Goal: Transaction & Acquisition: Download file/media

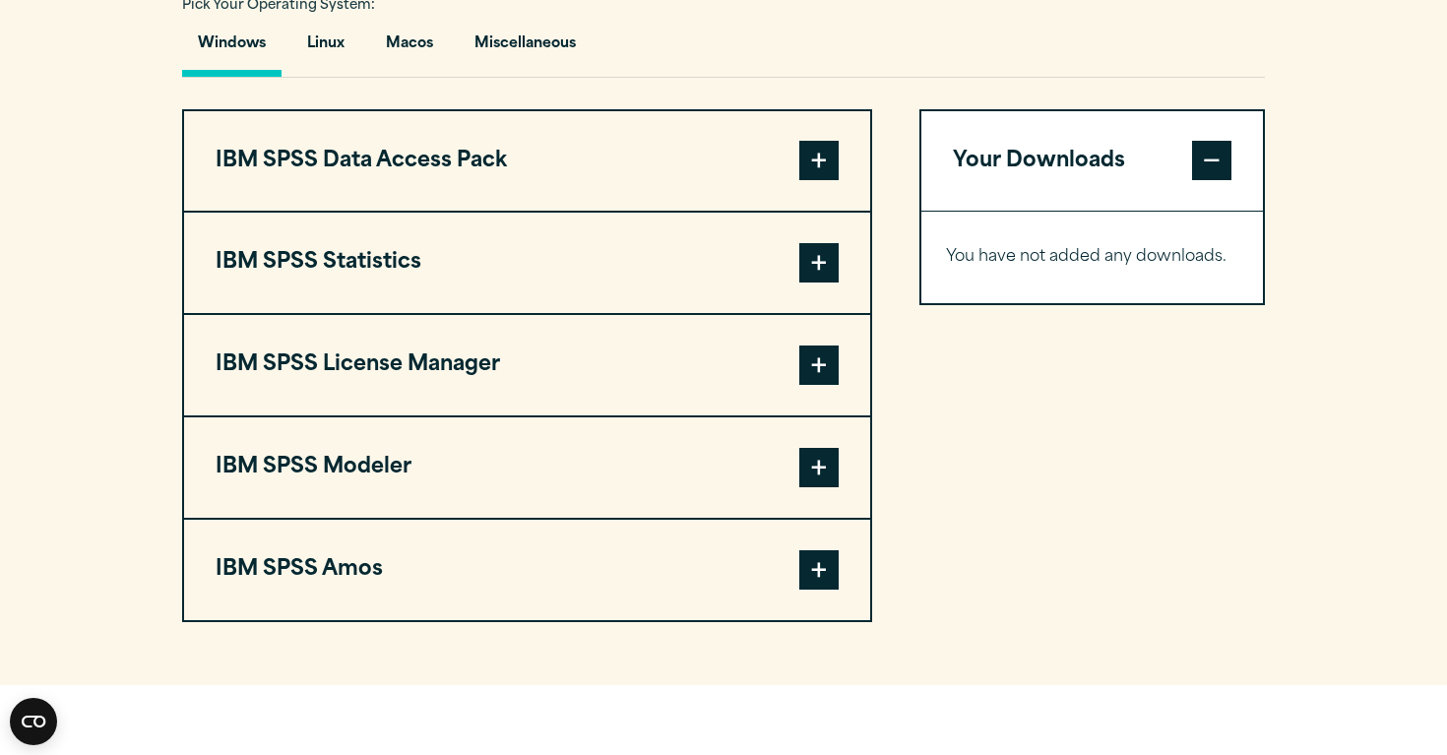
scroll to position [1464, 0]
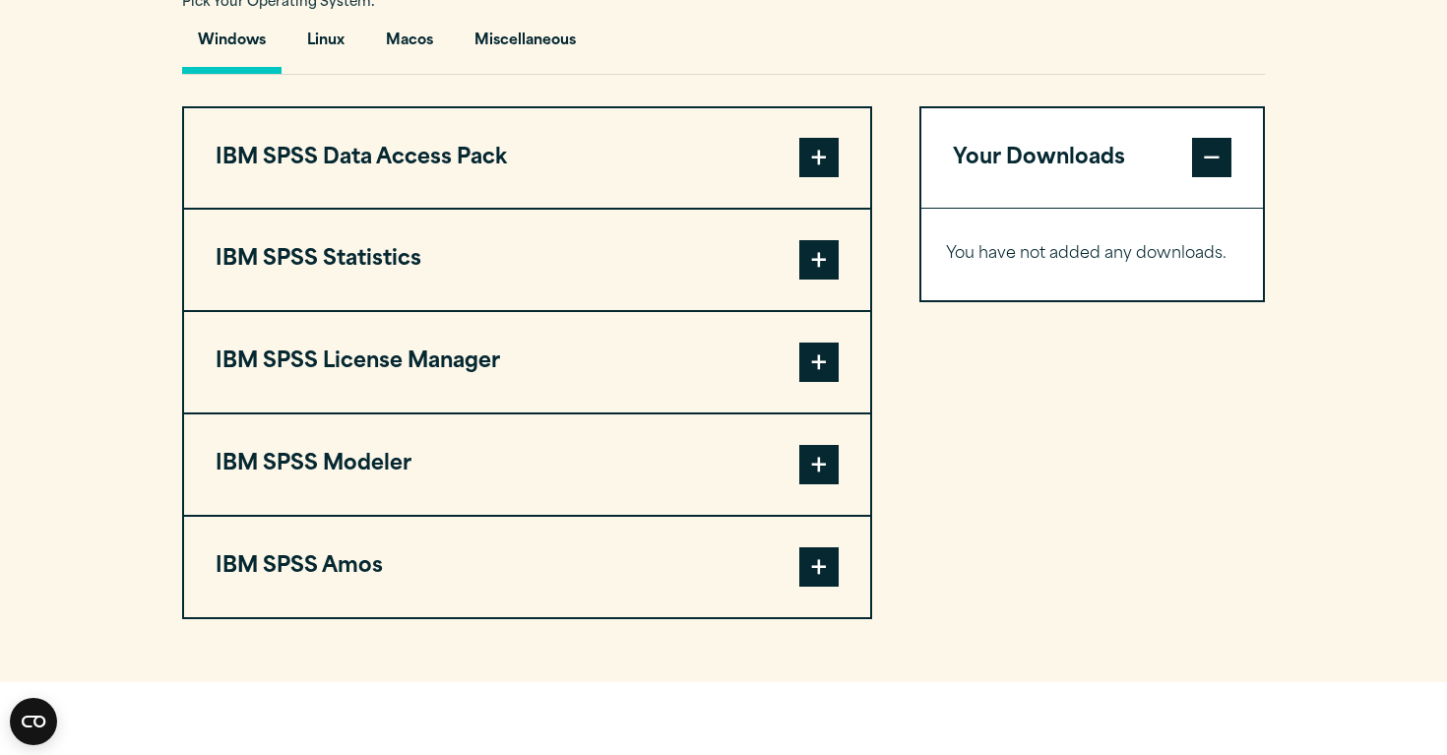
click at [1212, 177] on span at bounding box center [1211, 157] width 39 height 39
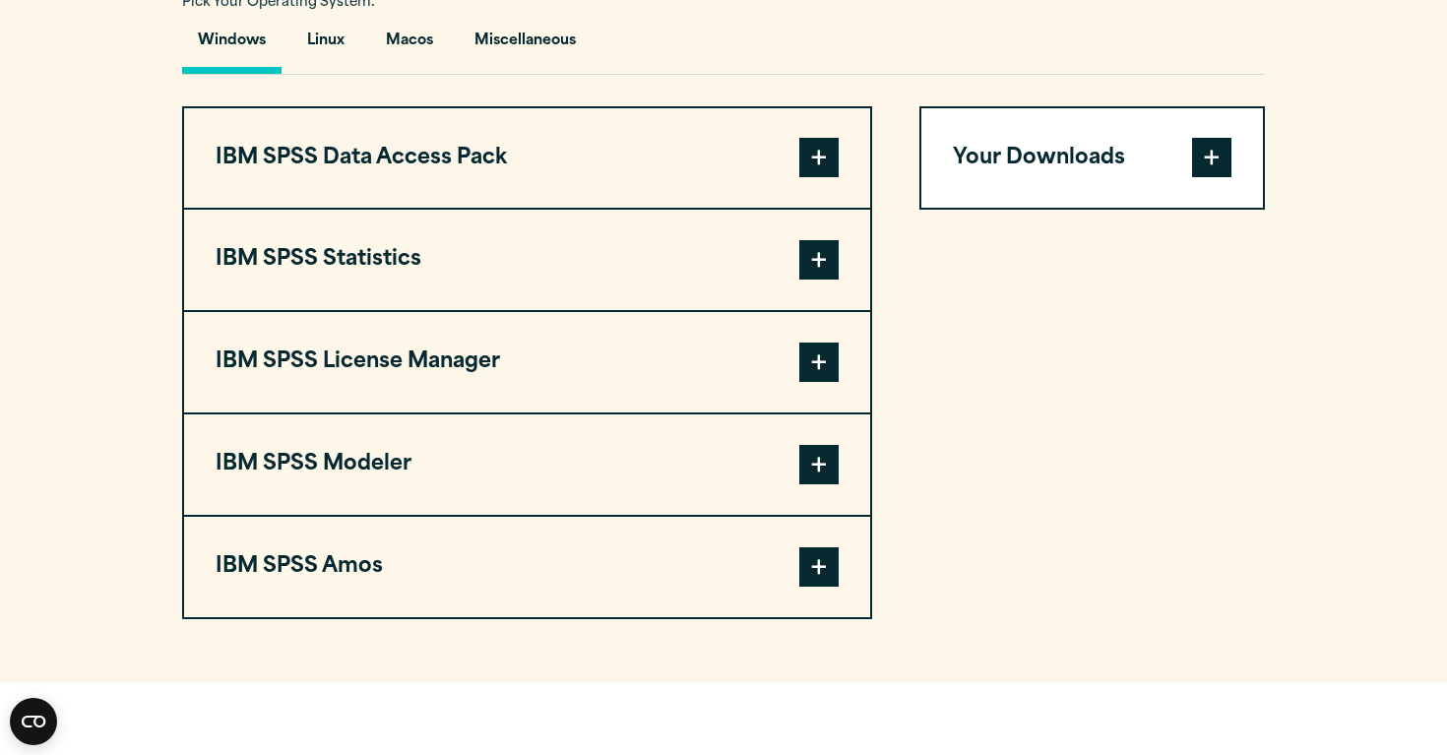
click at [1212, 177] on span at bounding box center [1211, 157] width 39 height 39
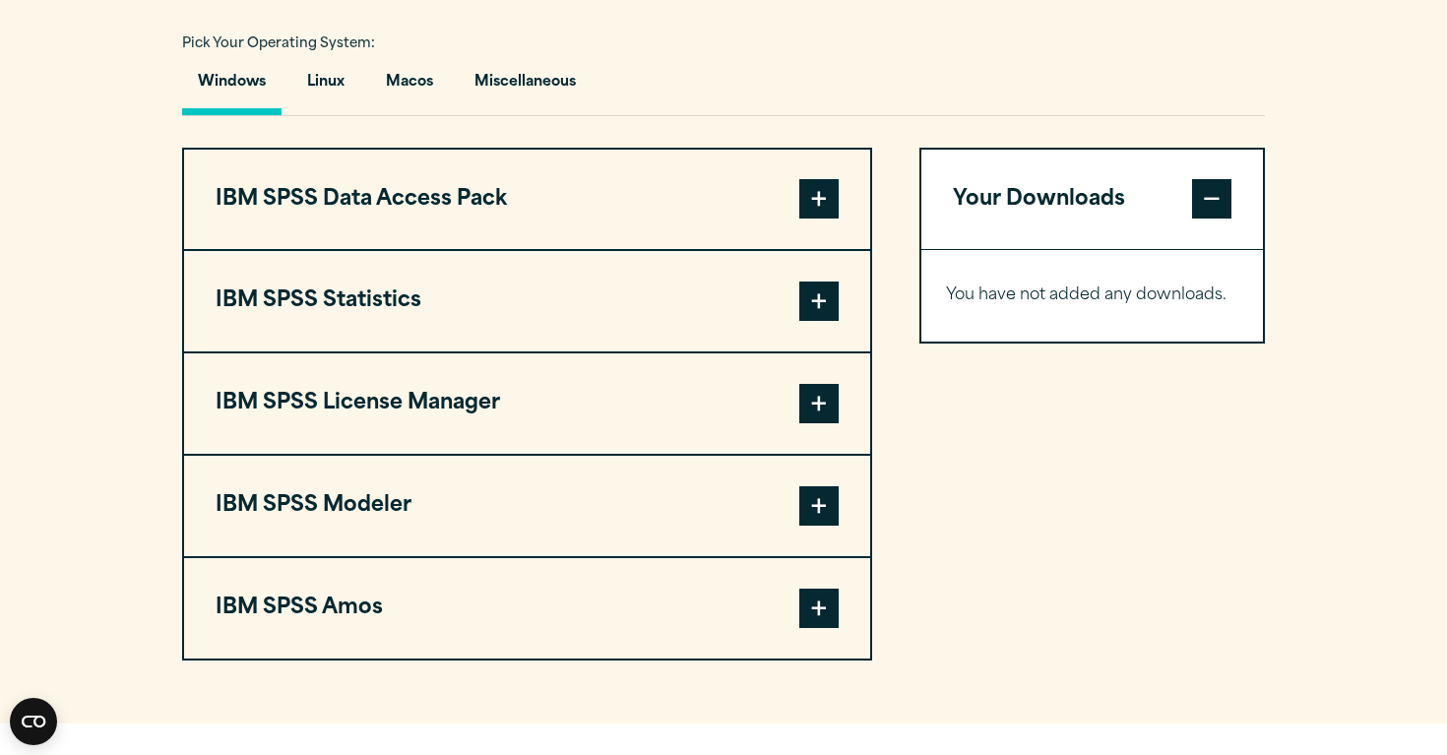
scroll to position [1455, 0]
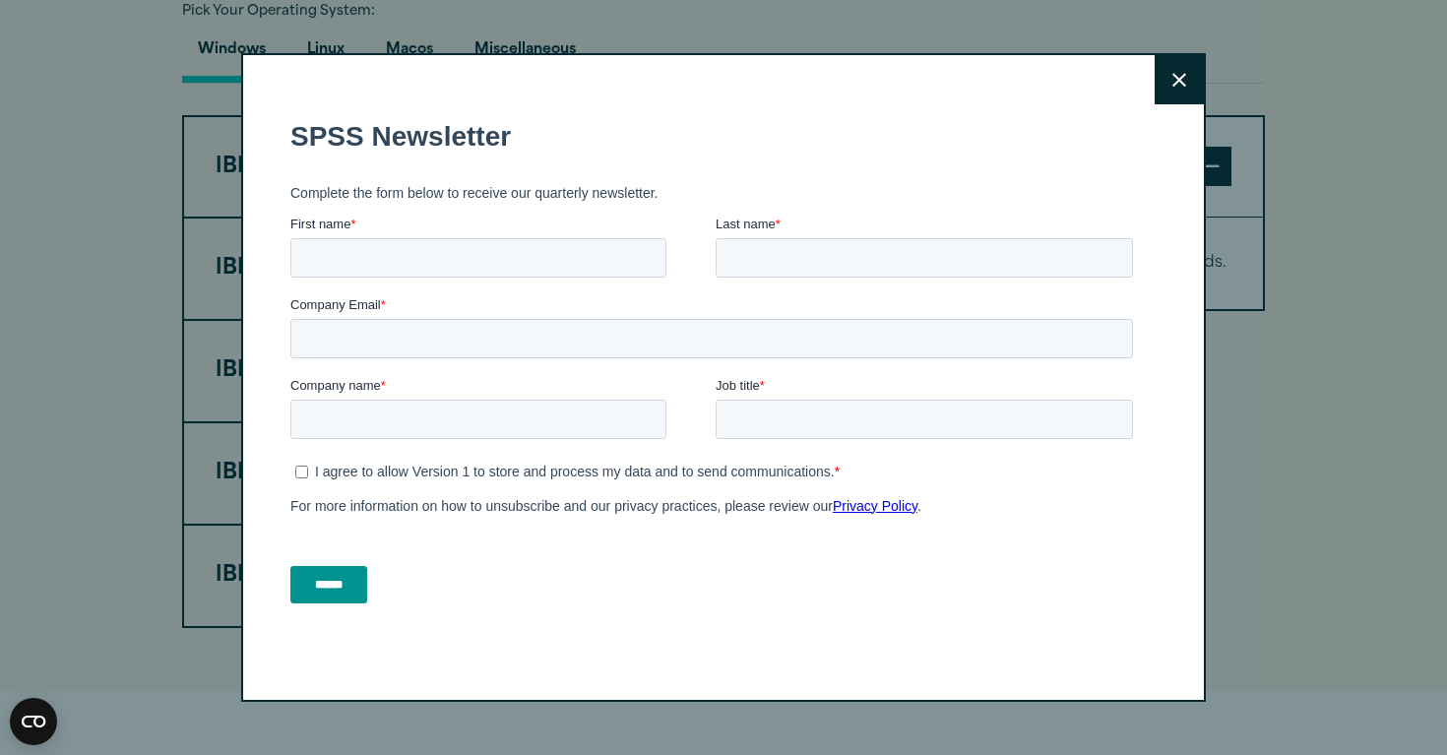
click at [1178, 79] on icon at bounding box center [1179, 80] width 14 height 14
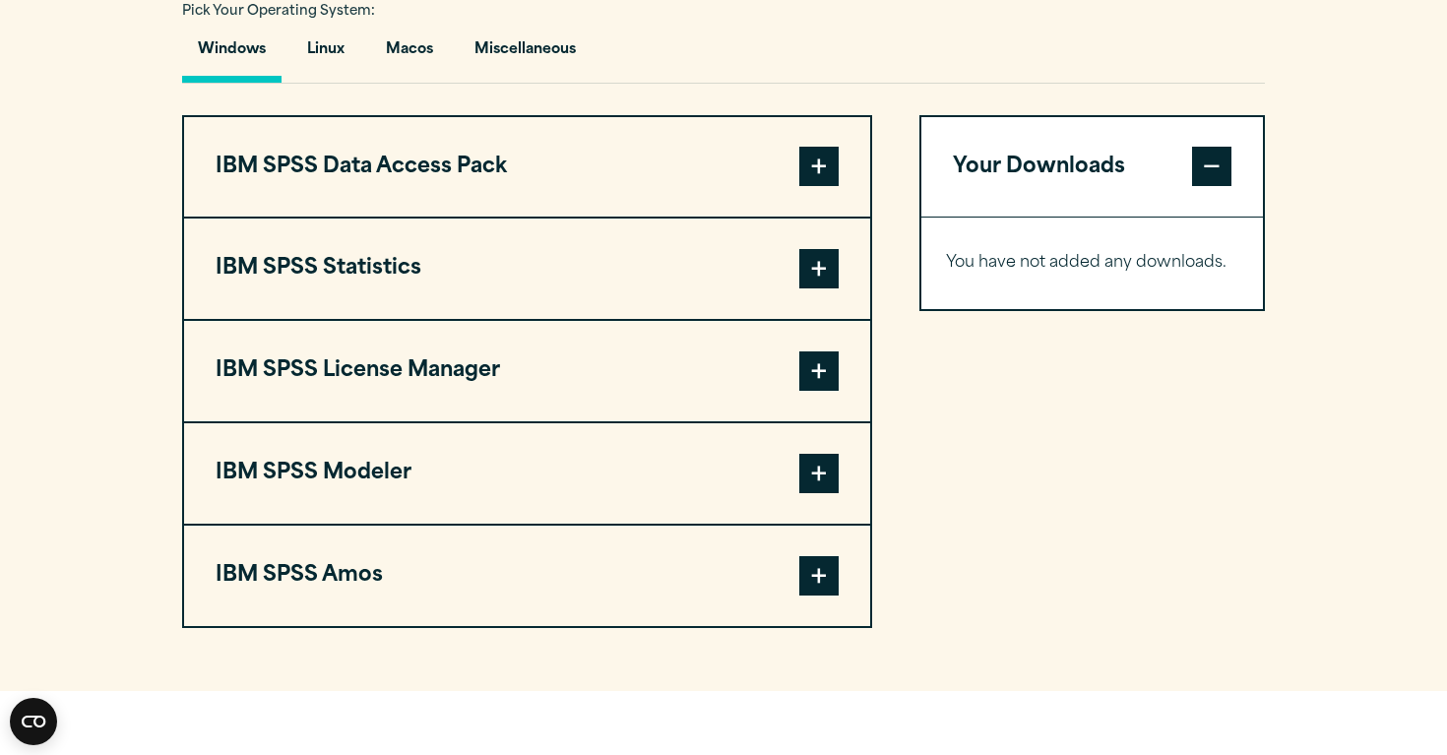
click at [617, 319] on button "IBM SPSS Statistics" at bounding box center [527, 268] width 686 height 100
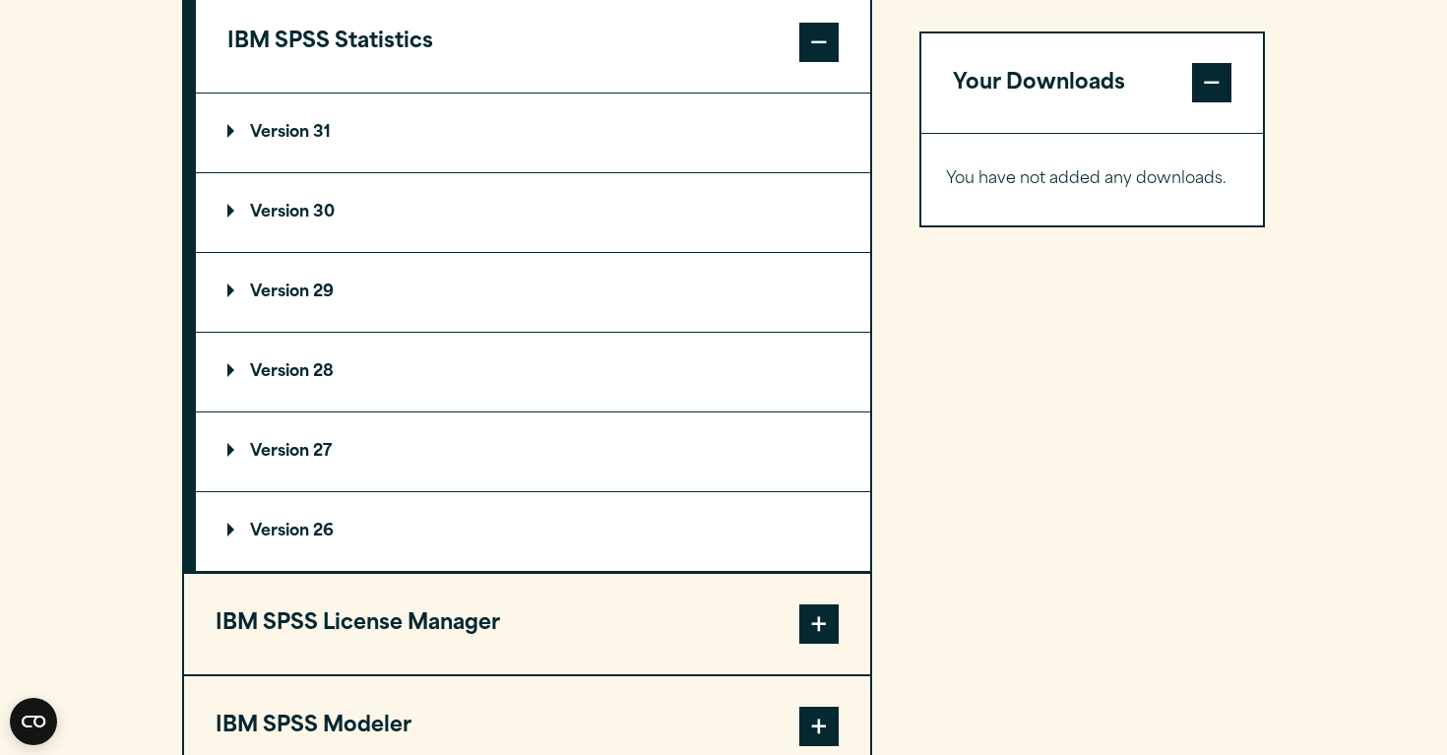
scroll to position [1686, 0]
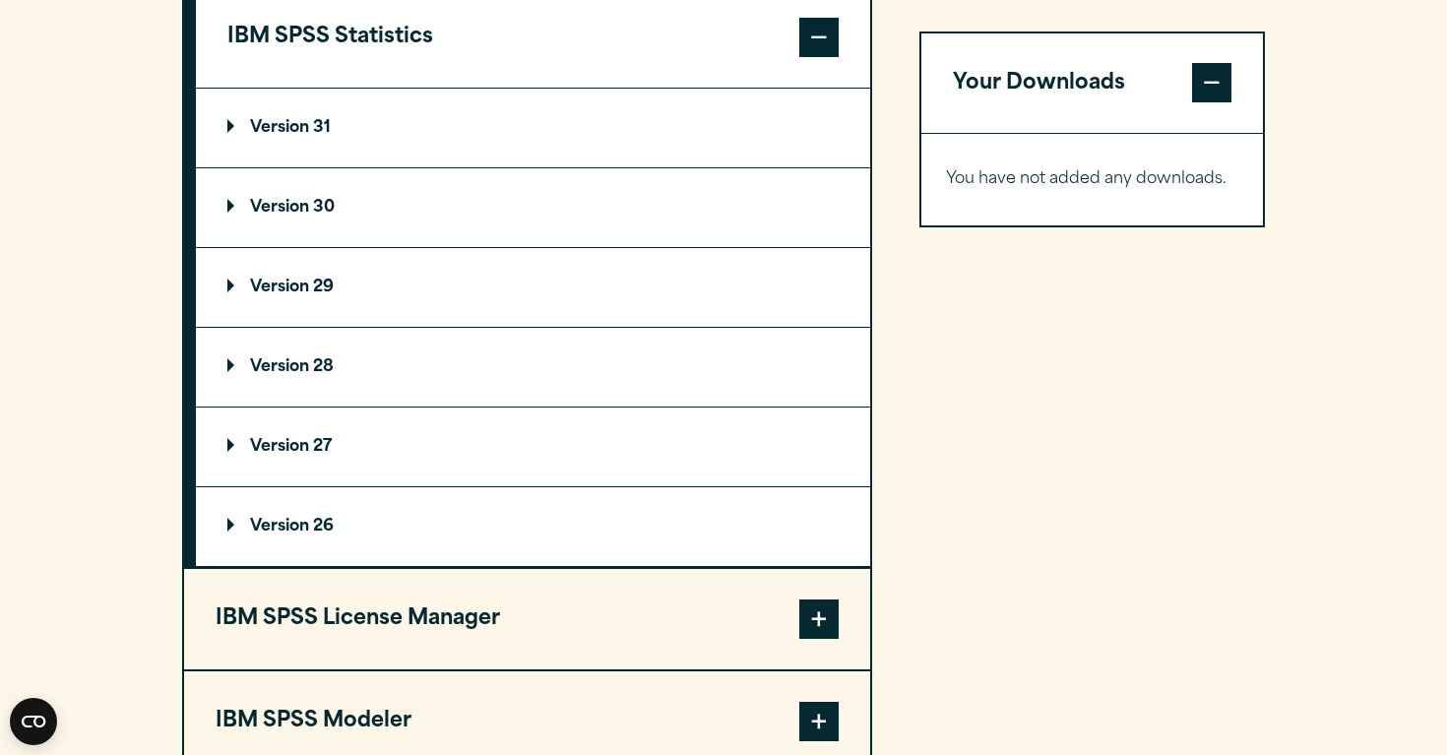
click at [404, 247] on summary "Version 30" at bounding box center [533, 207] width 674 height 79
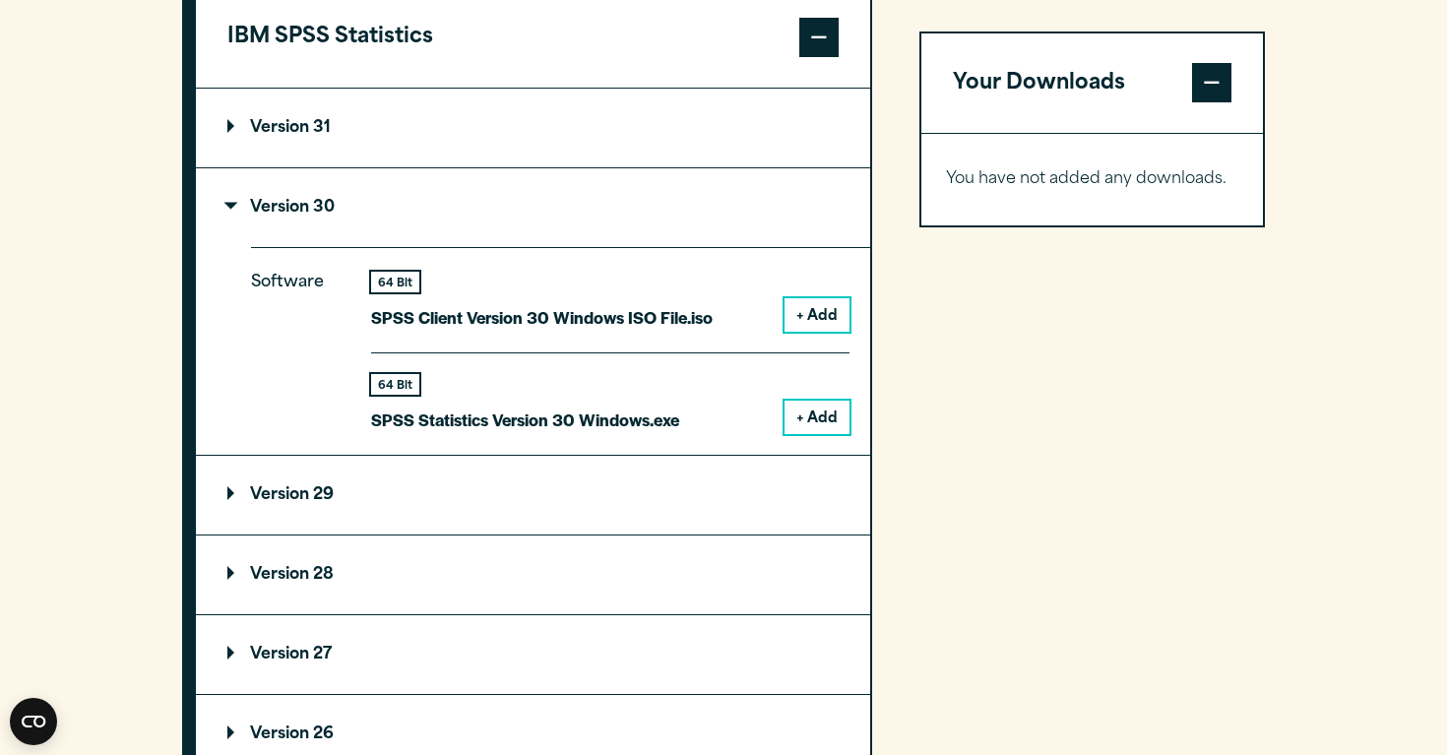
click at [315, 216] on p "Version 30" at bounding box center [280, 208] width 107 height 16
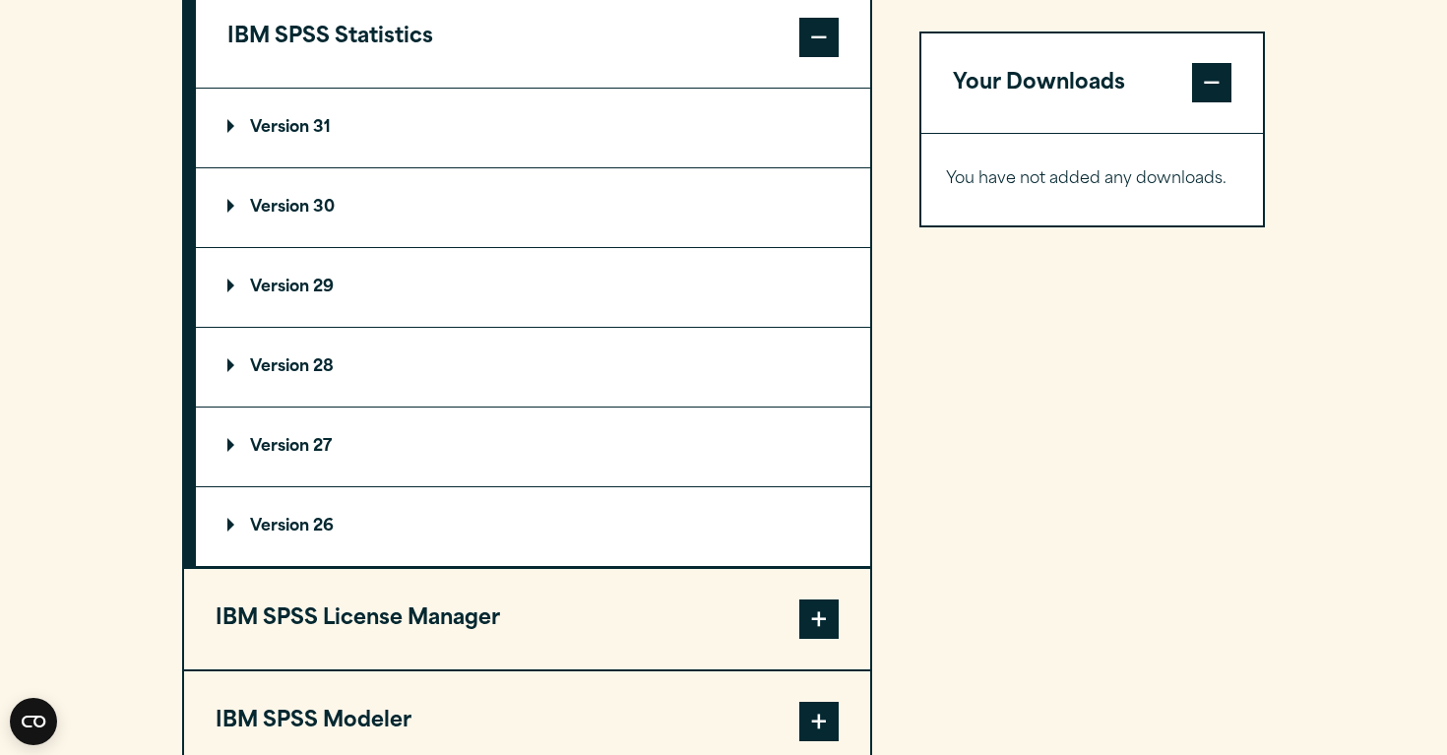
click at [315, 216] on p "Version 30" at bounding box center [280, 208] width 107 height 16
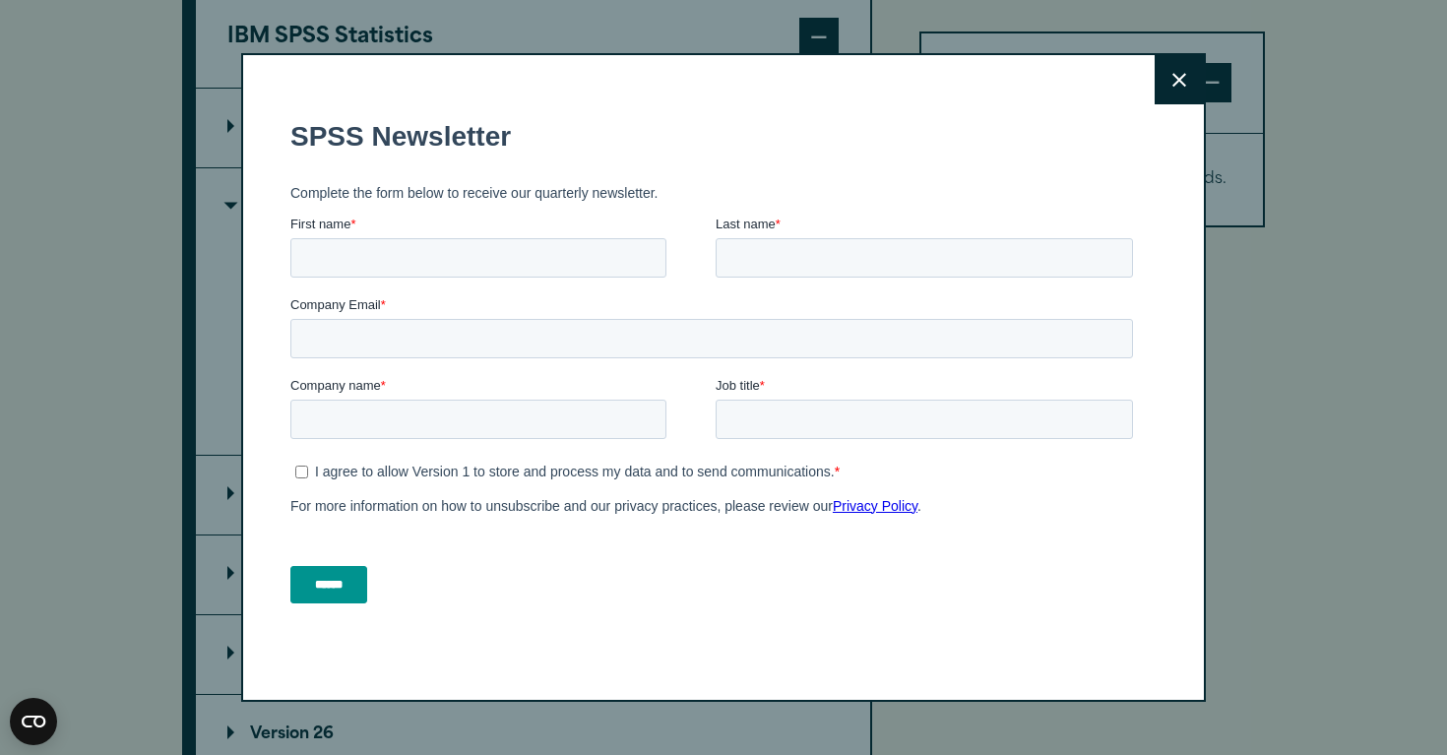
click at [1165, 90] on button "Close" at bounding box center [1178, 79] width 49 height 49
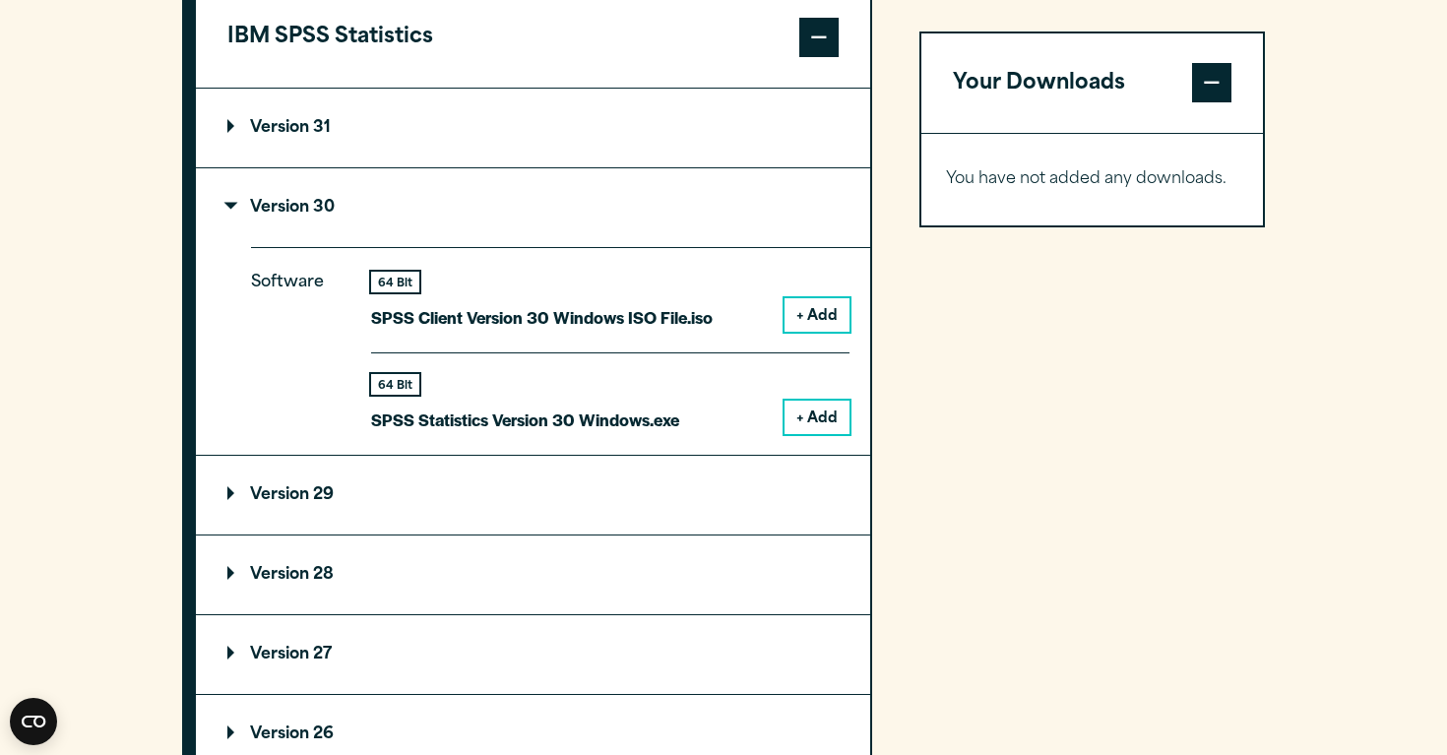
click at [808, 332] on button "+ Add" at bounding box center [816, 314] width 65 height 33
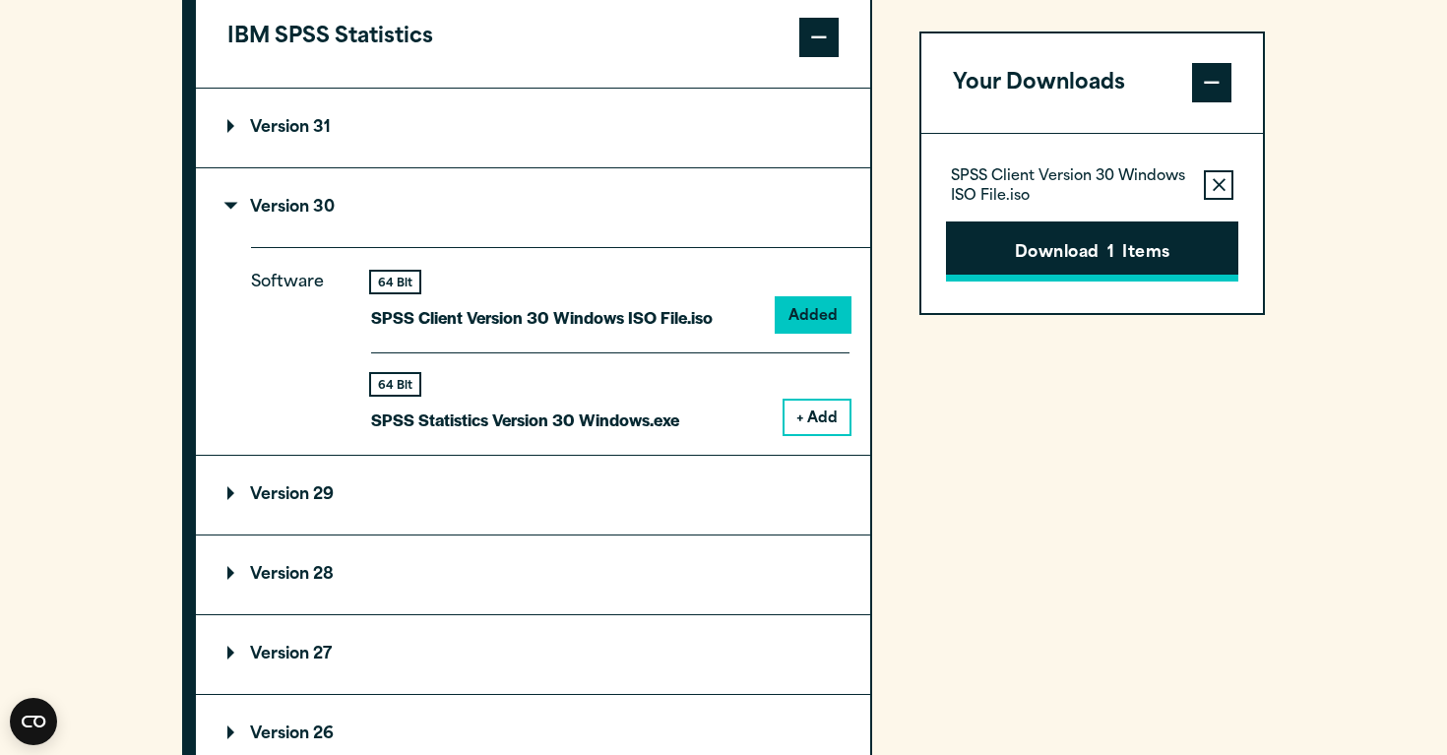
click at [1067, 255] on button "Download 1 Items" at bounding box center [1092, 251] width 292 height 61
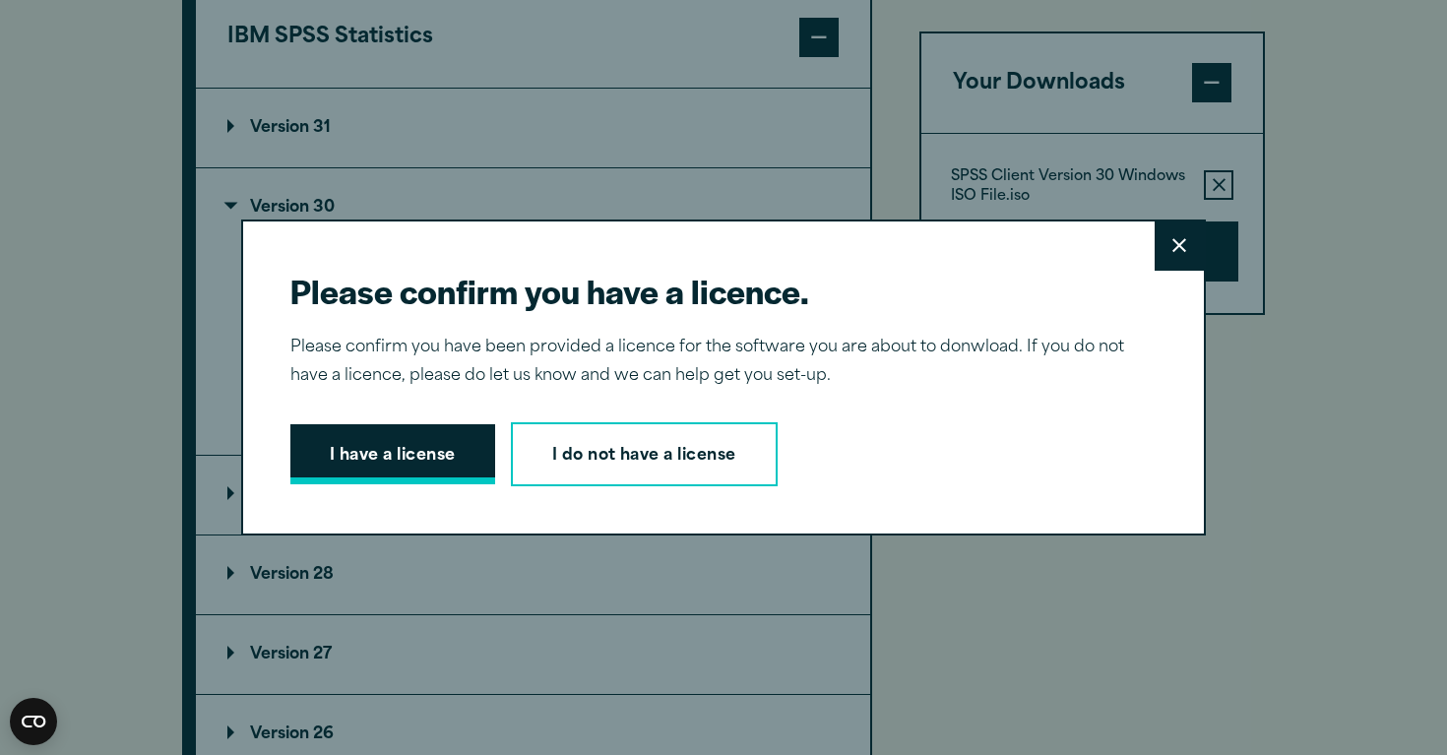
click at [420, 468] on button "I have a license" at bounding box center [392, 454] width 205 height 61
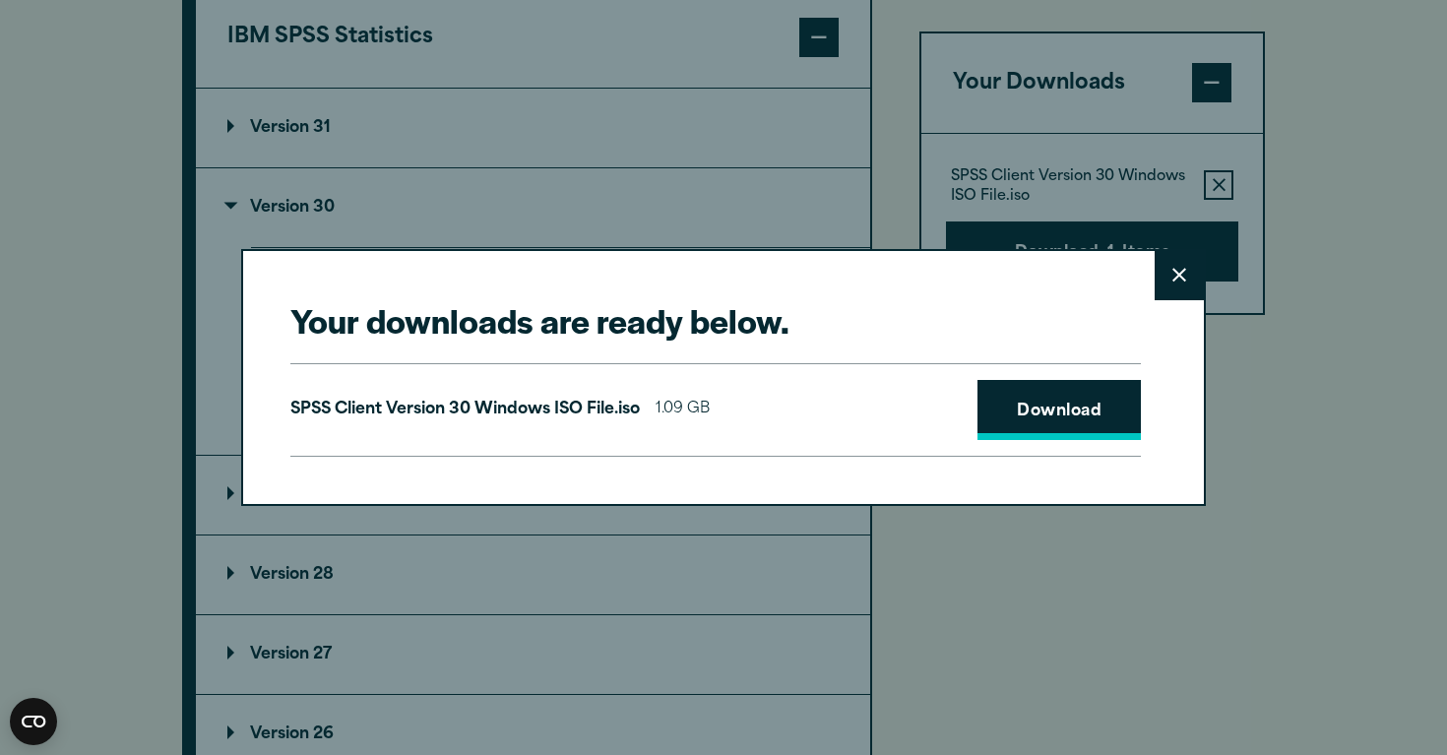
click at [1029, 394] on link "Download" at bounding box center [1058, 410] width 163 height 61
click at [1333, 123] on div "Your downloads are ready below. Close SPSS Client Version 30 Windows ISO File.i…" at bounding box center [723, 377] width 1447 height 755
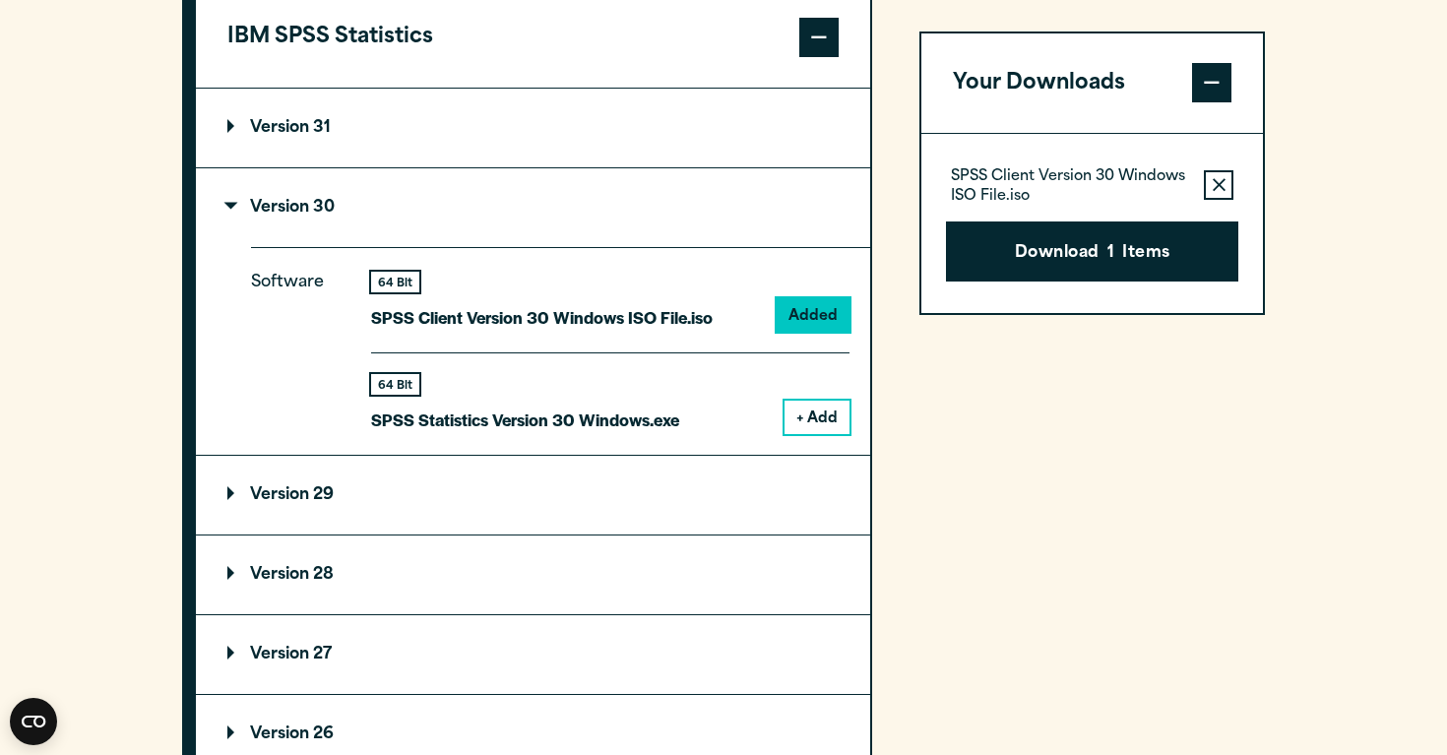
click at [975, 446] on div "Your Downloads SPSS Client Version 30 Windows ISO File.iso Remove this item fro…" at bounding box center [1091, 483] width 345 height 1199
click at [840, 434] on button "+ Add" at bounding box center [816, 417] width 65 height 33
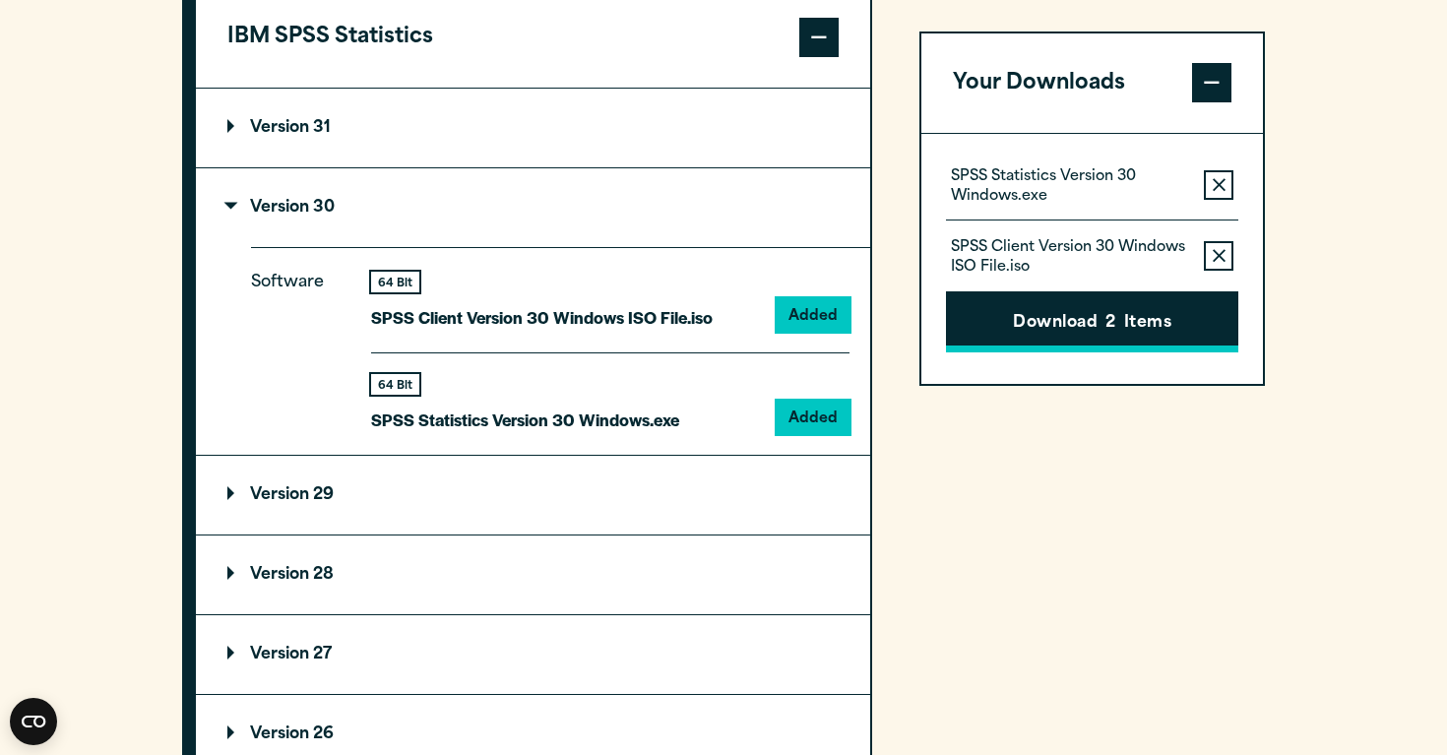
click at [1045, 319] on button "Download 2 Items" at bounding box center [1092, 322] width 292 height 61
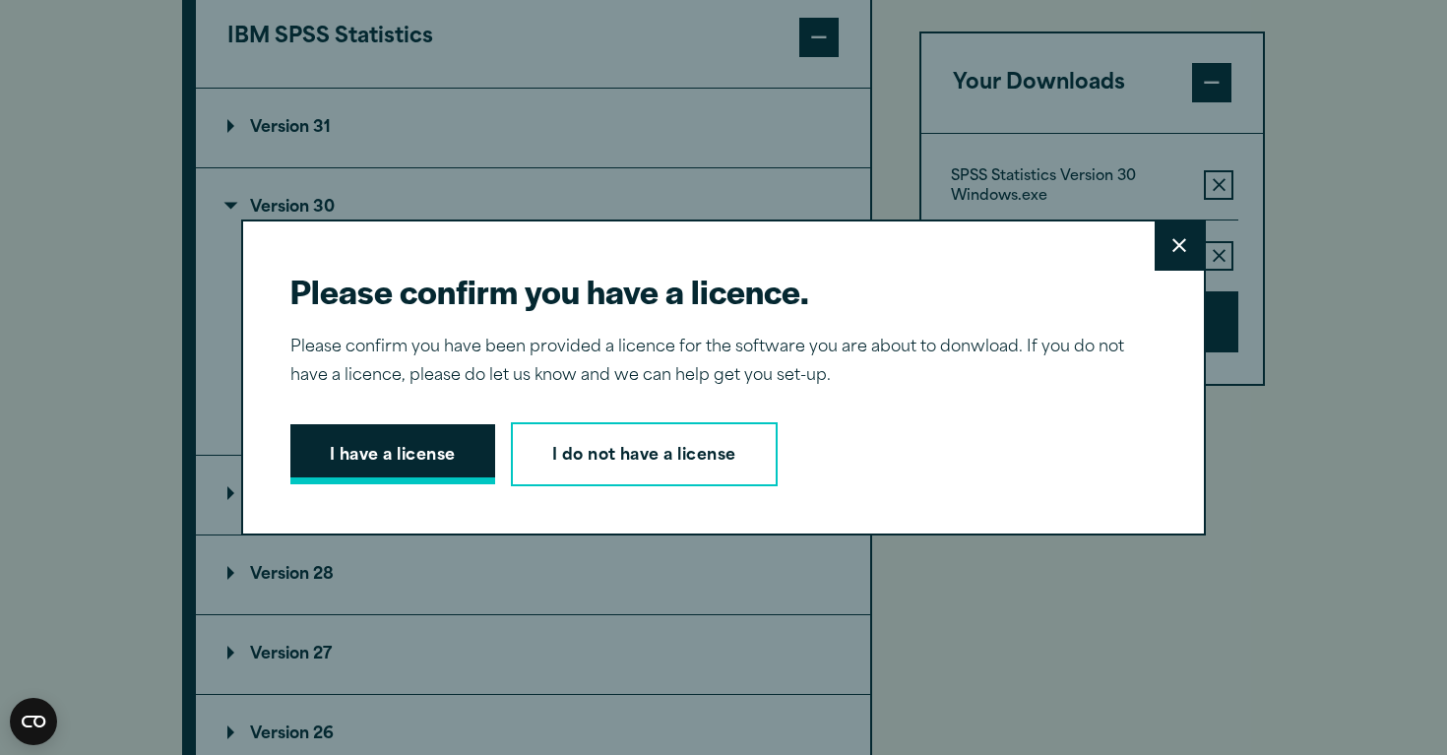
click at [405, 466] on button "I have a license" at bounding box center [392, 454] width 205 height 61
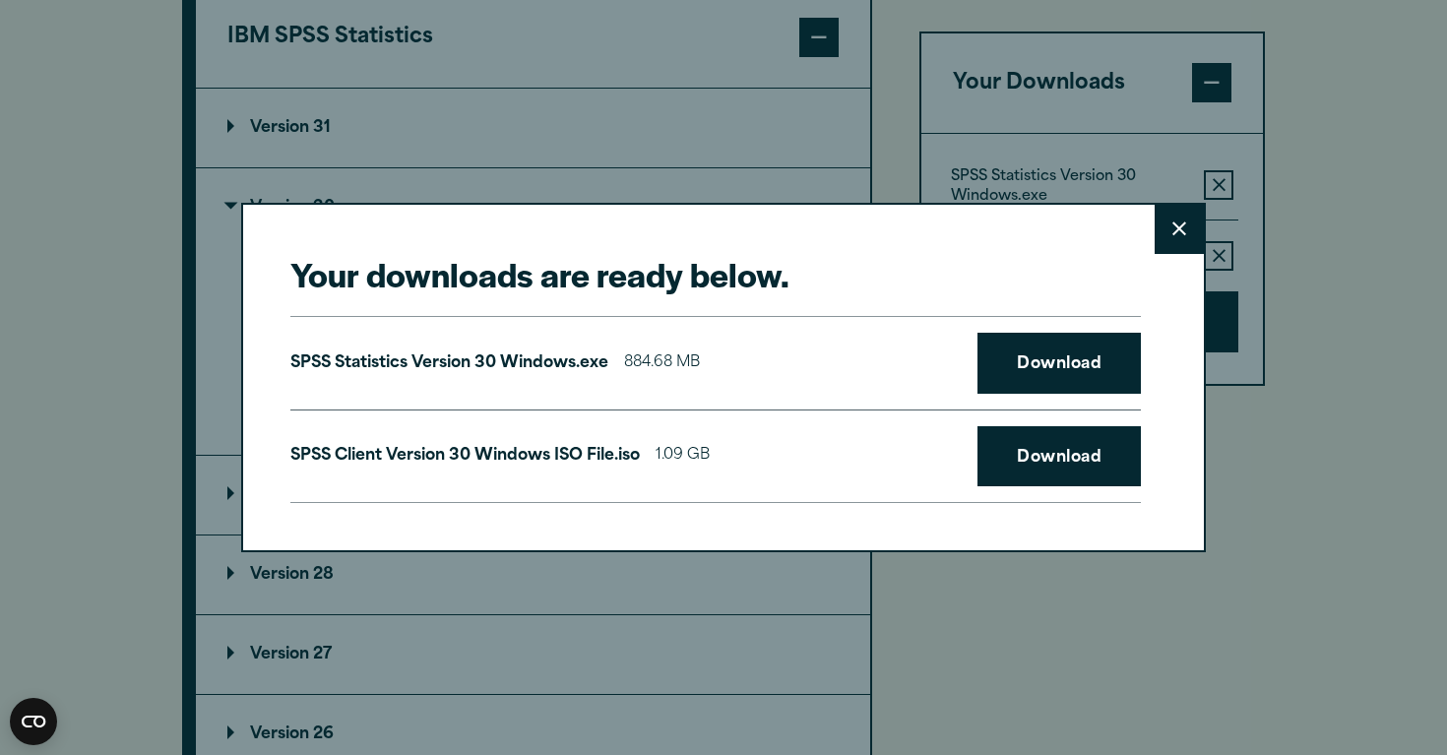
click at [1184, 227] on icon at bounding box center [1179, 228] width 14 height 15
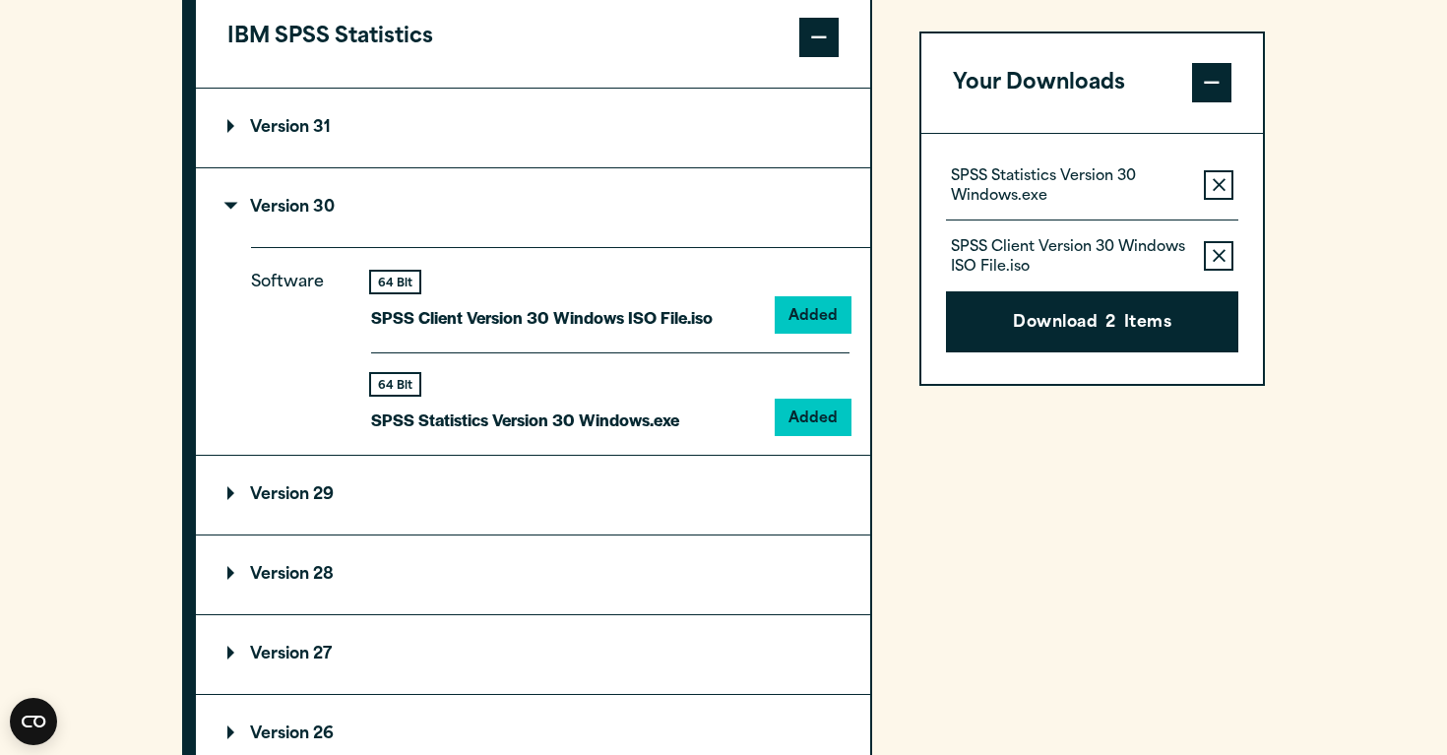
click at [1195, 545] on div "Your Downloads SPSS Statistics Version 30 Windows.exe Remove this item from you…" at bounding box center [1091, 483] width 345 height 1199
click at [1020, 325] on button "Download 2 Items" at bounding box center [1092, 322] width 292 height 61
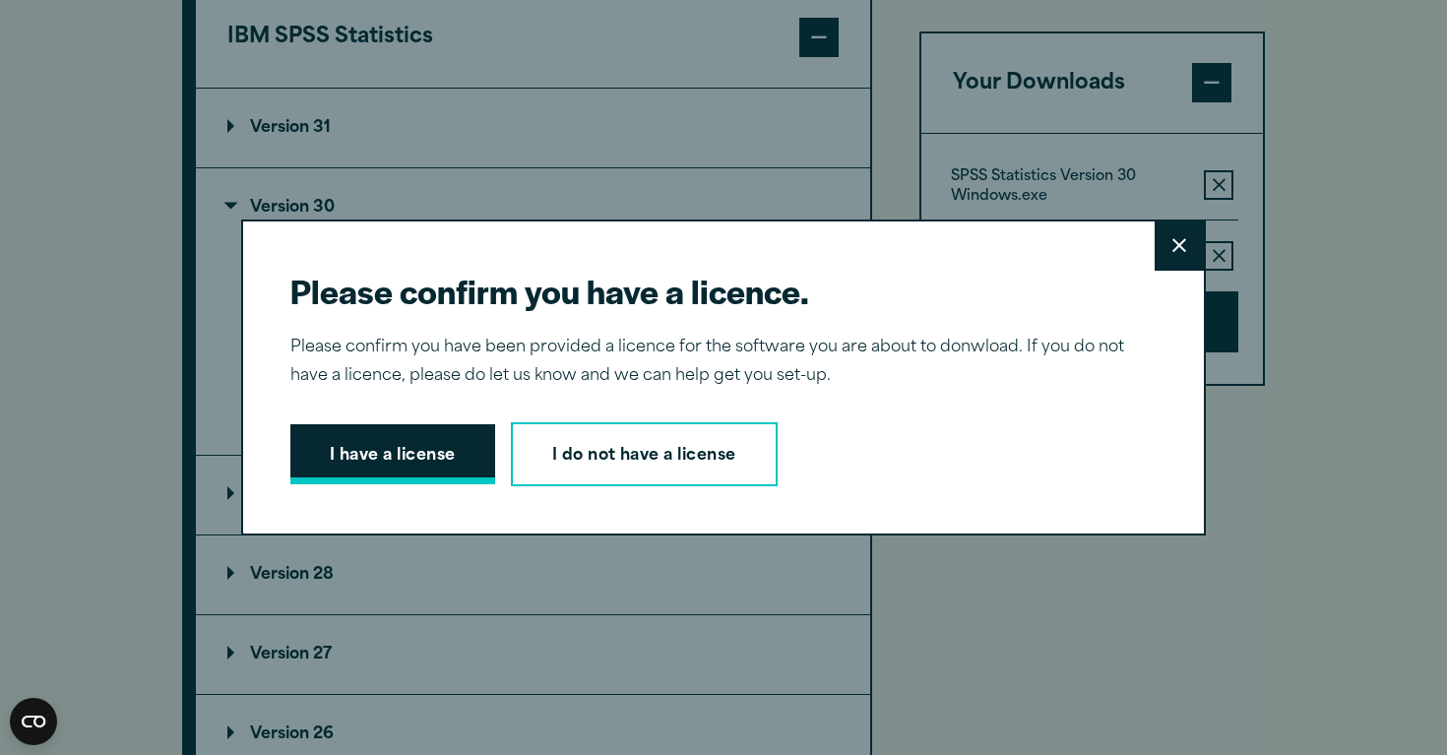
click at [403, 470] on button "I have a license" at bounding box center [392, 454] width 205 height 61
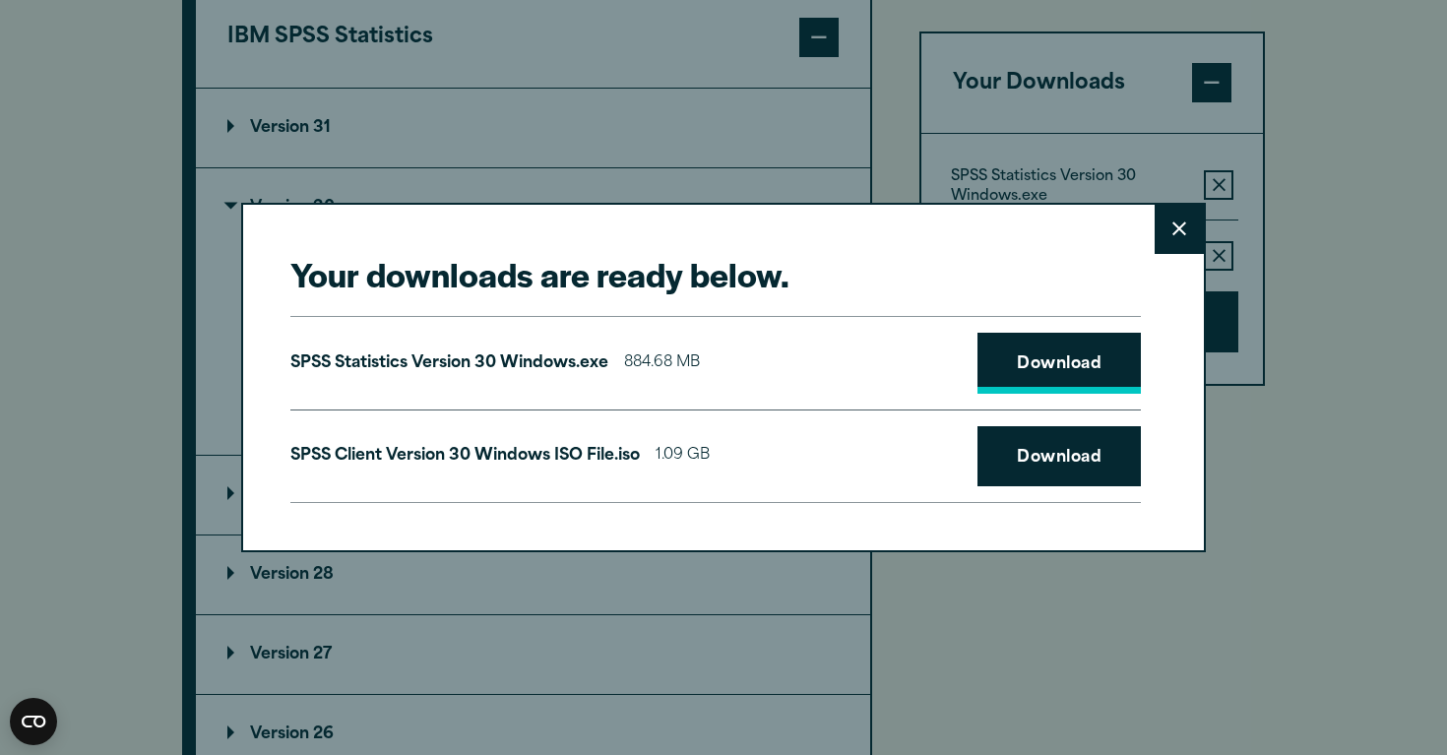
click at [1018, 363] on link "Download" at bounding box center [1058, 363] width 163 height 61
click at [1172, 242] on button "Close" at bounding box center [1178, 229] width 49 height 49
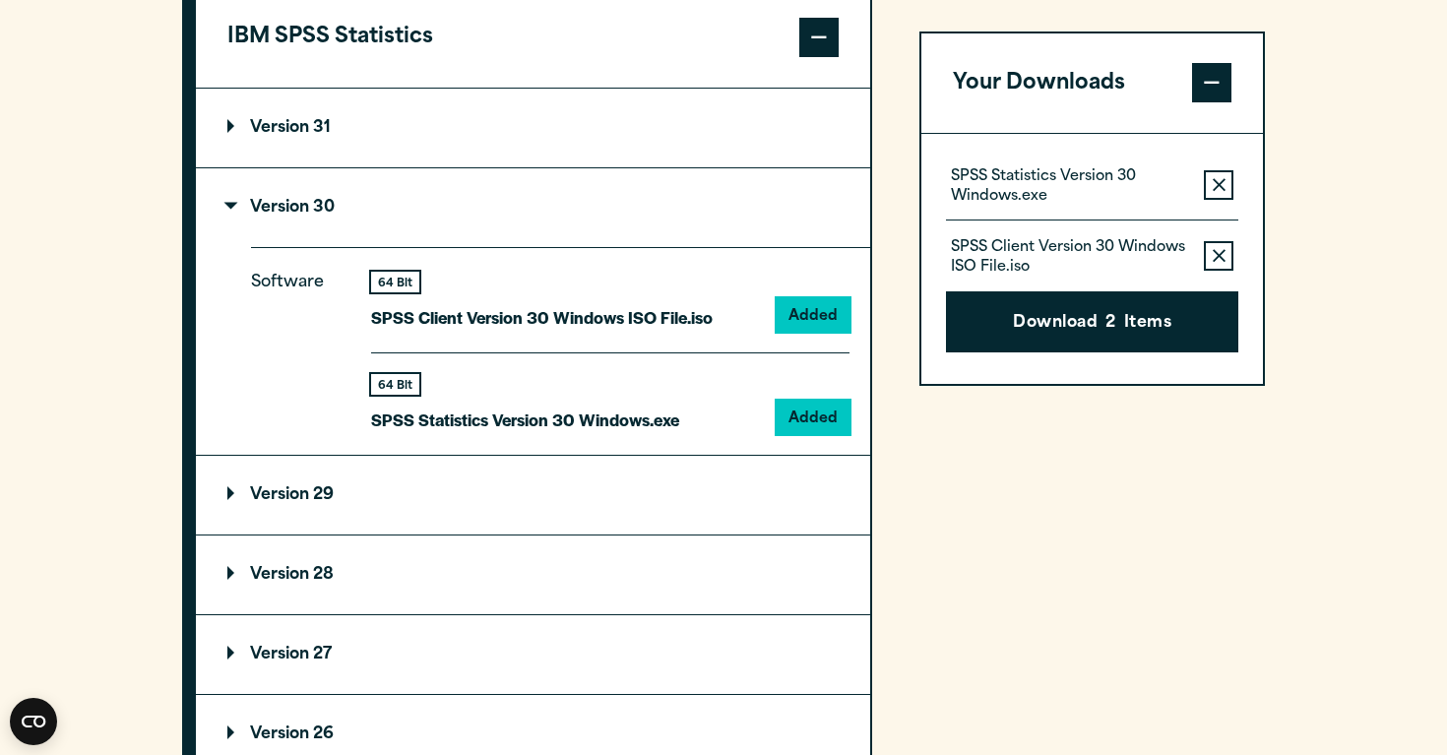
click at [1333, 205] on section "Select your software downloads Use the table below to find and navigate to your…" at bounding box center [723, 332] width 1447 height 1628
